Goal: Information Seeking & Learning: Learn about a topic

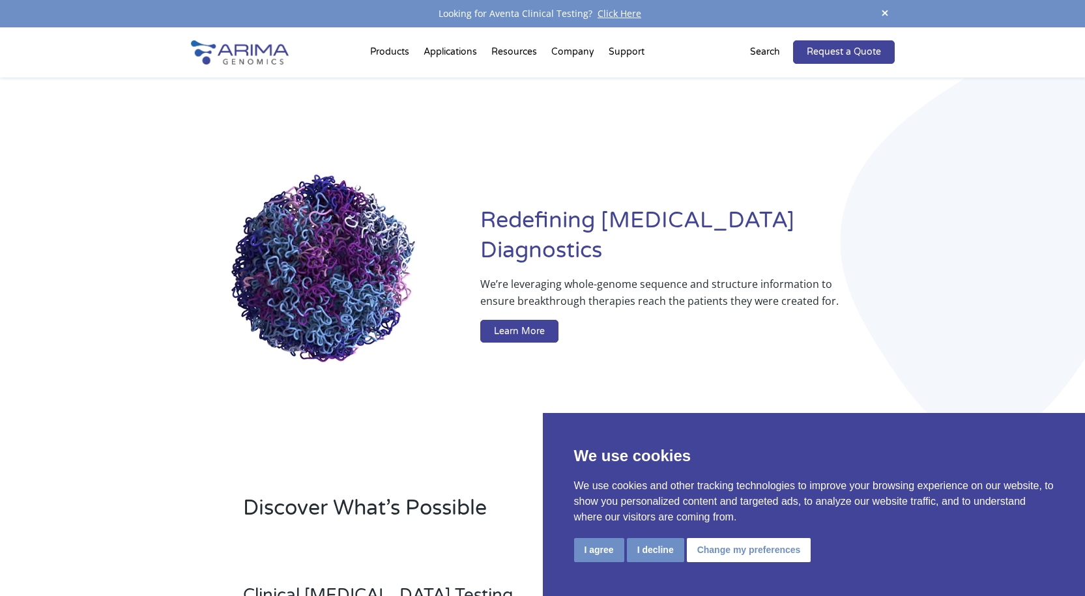
click at [932, 320] on div "Redefining Cancer Diagnostics We’re leveraging whole-genome sequence and struct…" at bounding box center [542, 278] width 1085 height 400
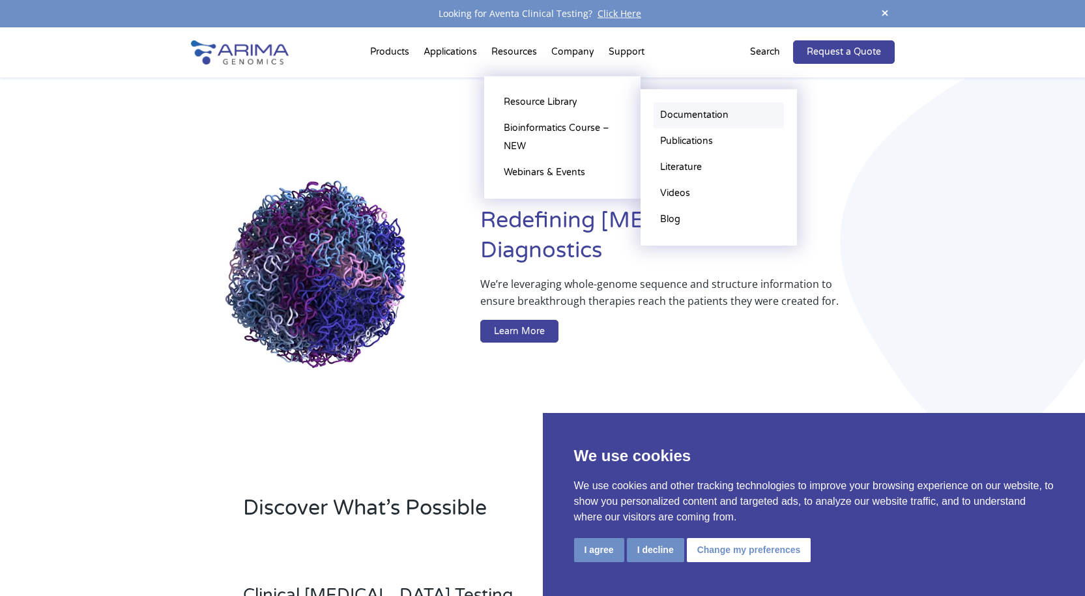
click at [673, 115] on link "Documentation" at bounding box center [719, 115] width 130 height 26
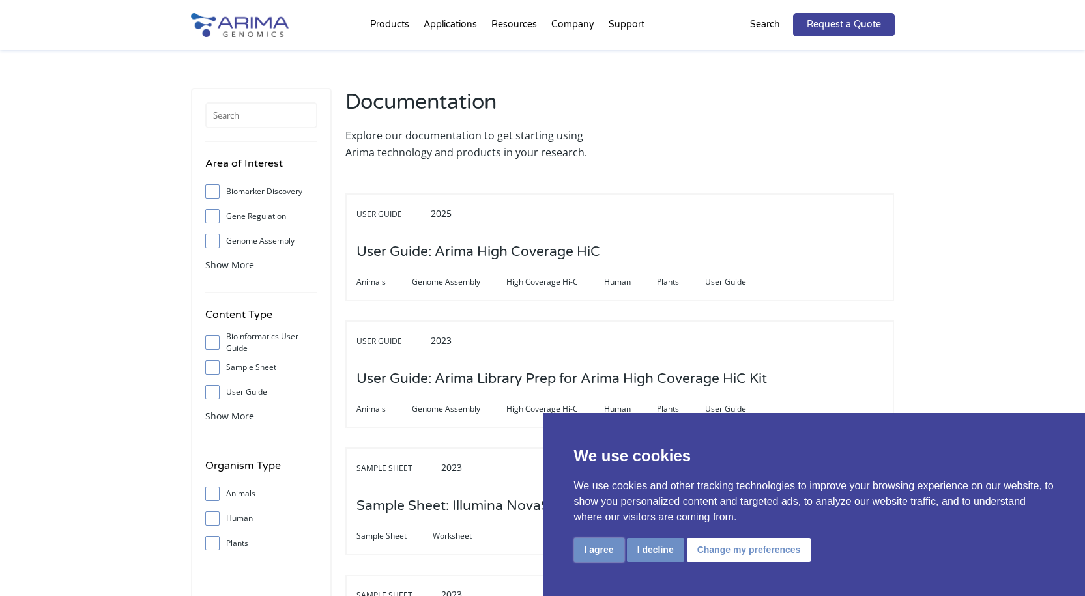
click at [593, 548] on button "I agree" at bounding box center [599, 550] width 50 height 24
